Goal: Task Accomplishment & Management: Manage account settings

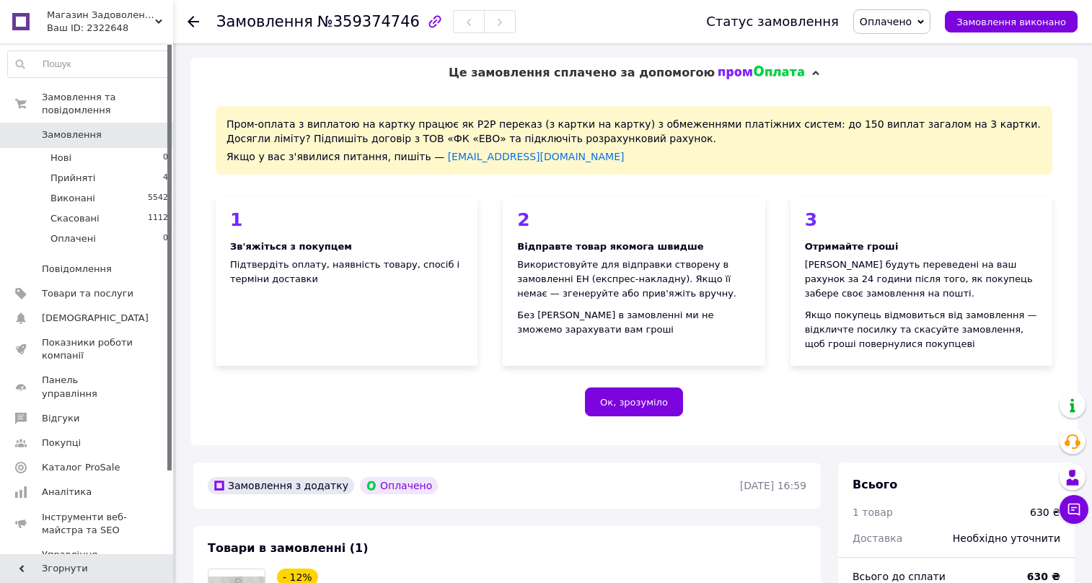
drag, startPoint x: 0, startPoint y: 0, endPoint x: 908, endPoint y: 17, distance: 908.6
click at [909, 14] on div "Статус замовлення Оплачено Прийнято Виконано Скасовано Замовлення виконано" at bounding box center [878, 21] width 400 height 43
click at [908, 17] on span "Оплачено" at bounding box center [886, 22] width 52 height 12
click at [909, 44] on li "Прийнято" at bounding box center [892, 51] width 76 height 22
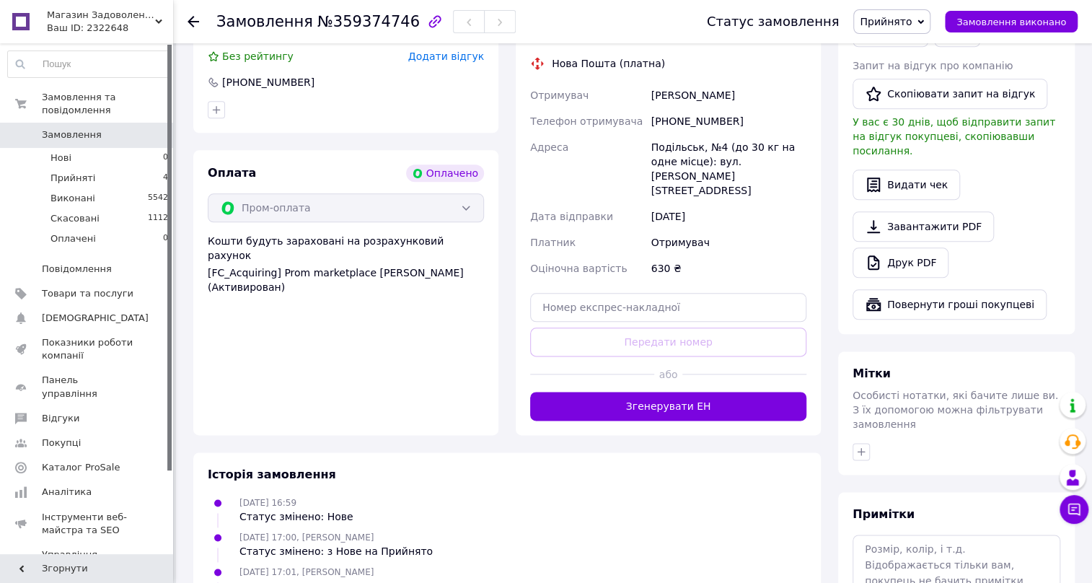
scroll to position [787, 0]
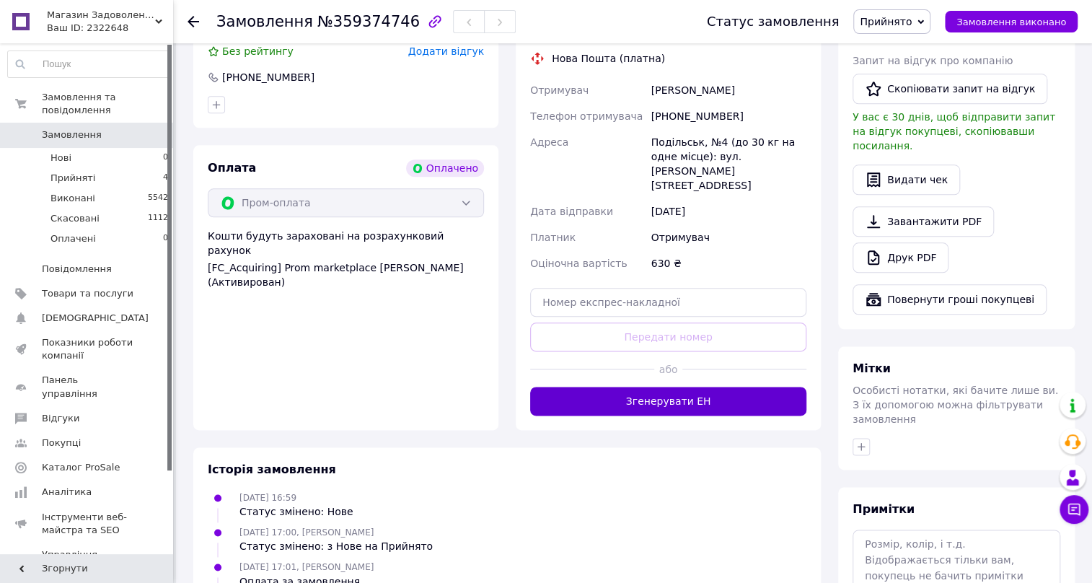
click at [692, 387] on button "Згенерувати ЕН" at bounding box center [668, 401] width 276 height 29
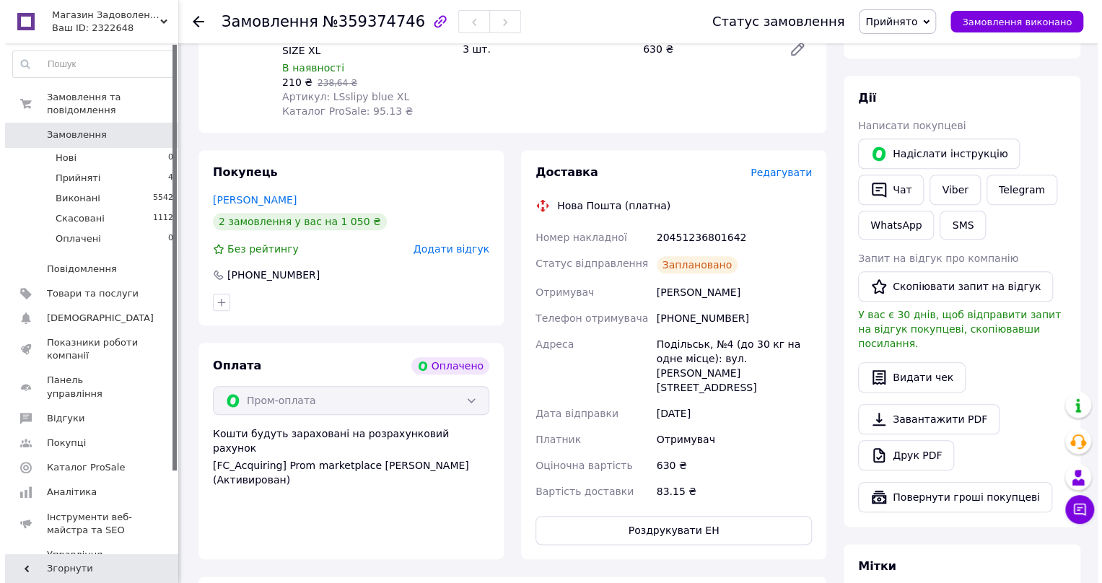
scroll to position [590, 0]
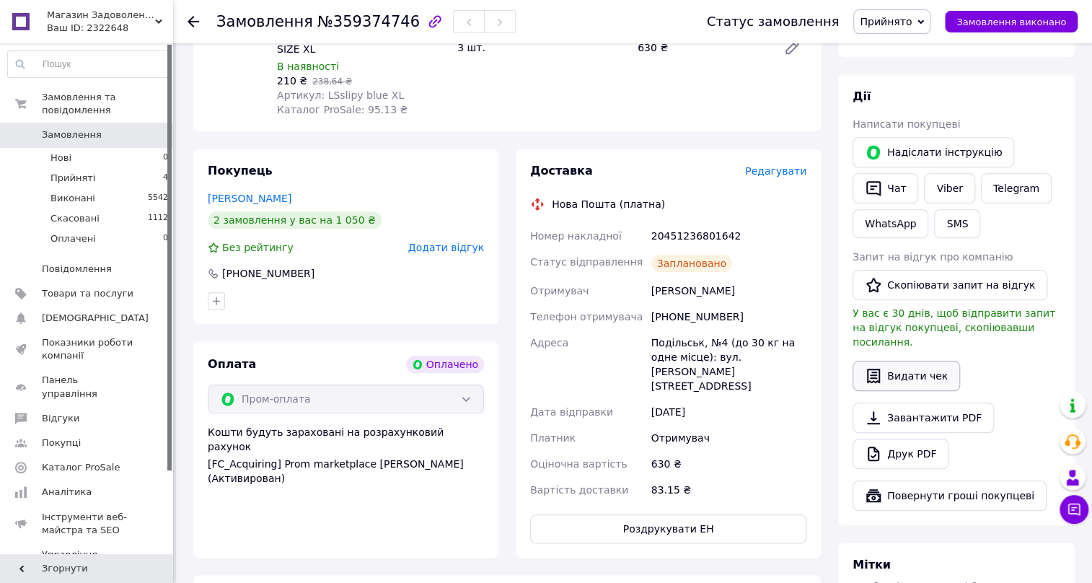
click at [901, 372] on button "Видати чек" at bounding box center [907, 376] width 108 height 30
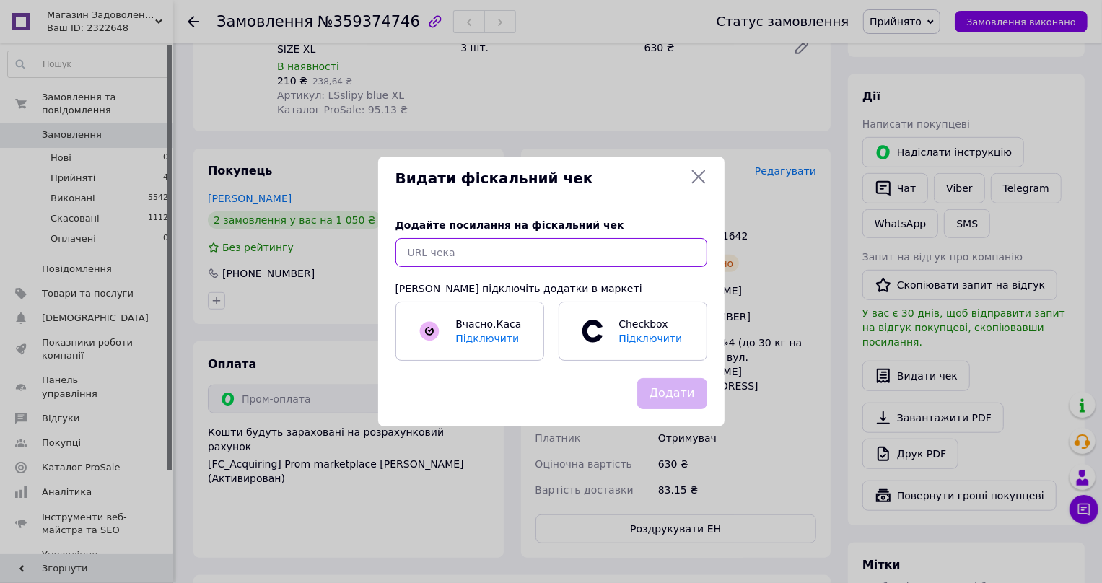
click at [481, 253] on input "text" at bounding box center [551, 252] width 312 height 29
paste input "[URL][DOMAIN_NAME]"
type input "[URL][DOMAIN_NAME]"
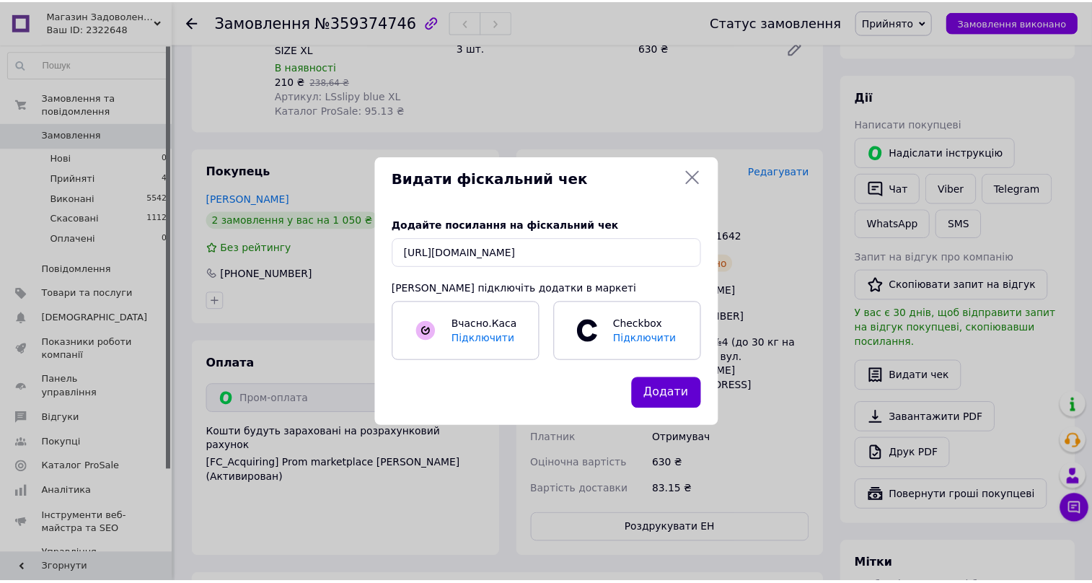
scroll to position [0, 0]
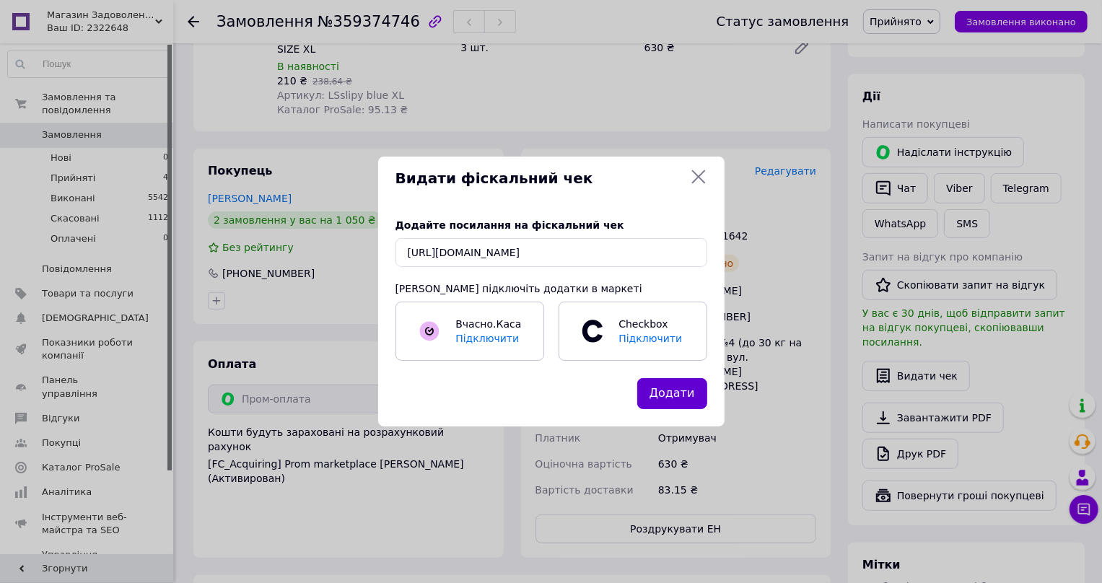
click at [689, 400] on button "Додати" at bounding box center [672, 393] width 70 height 31
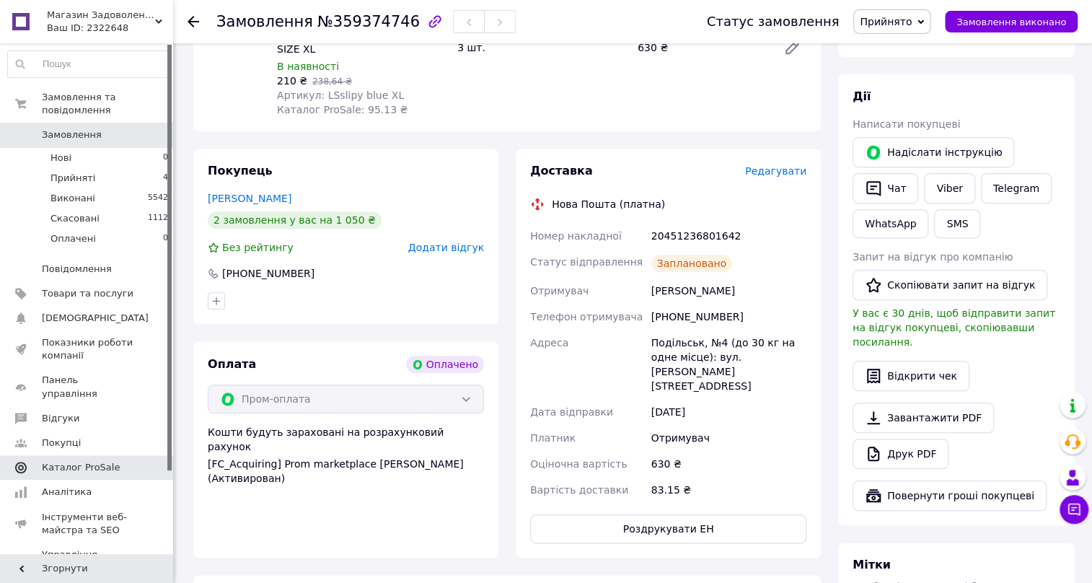
click at [71, 461] on span "Каталог ProSale" at bounding box center [81, 467] width 78 height 13
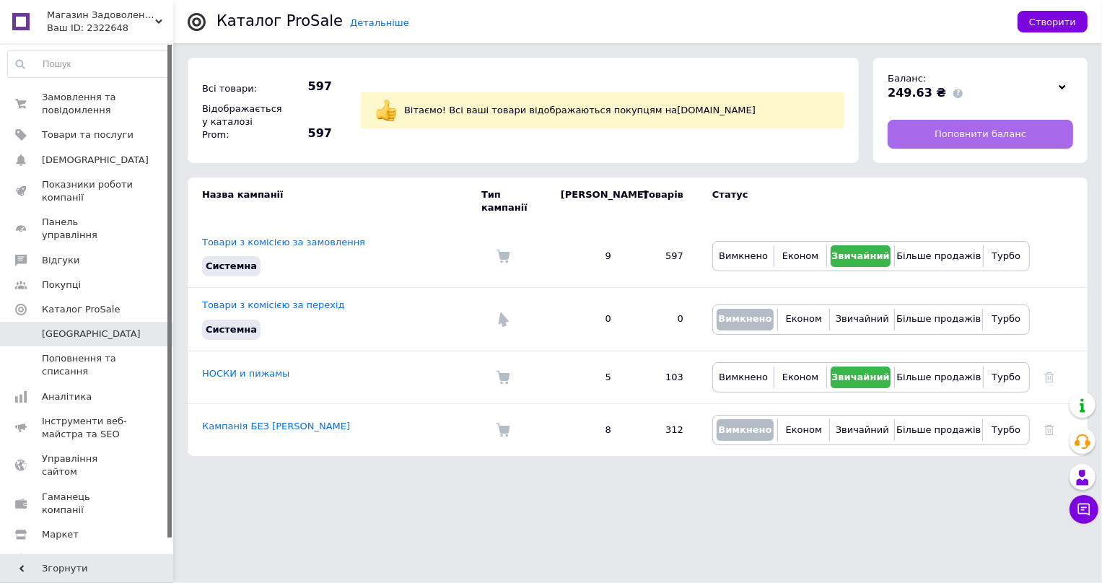
click at [977, 133] on span "Поповнити баланс" at bounding box center [980, 134] width 92 height 13
